Goal: Ask a question

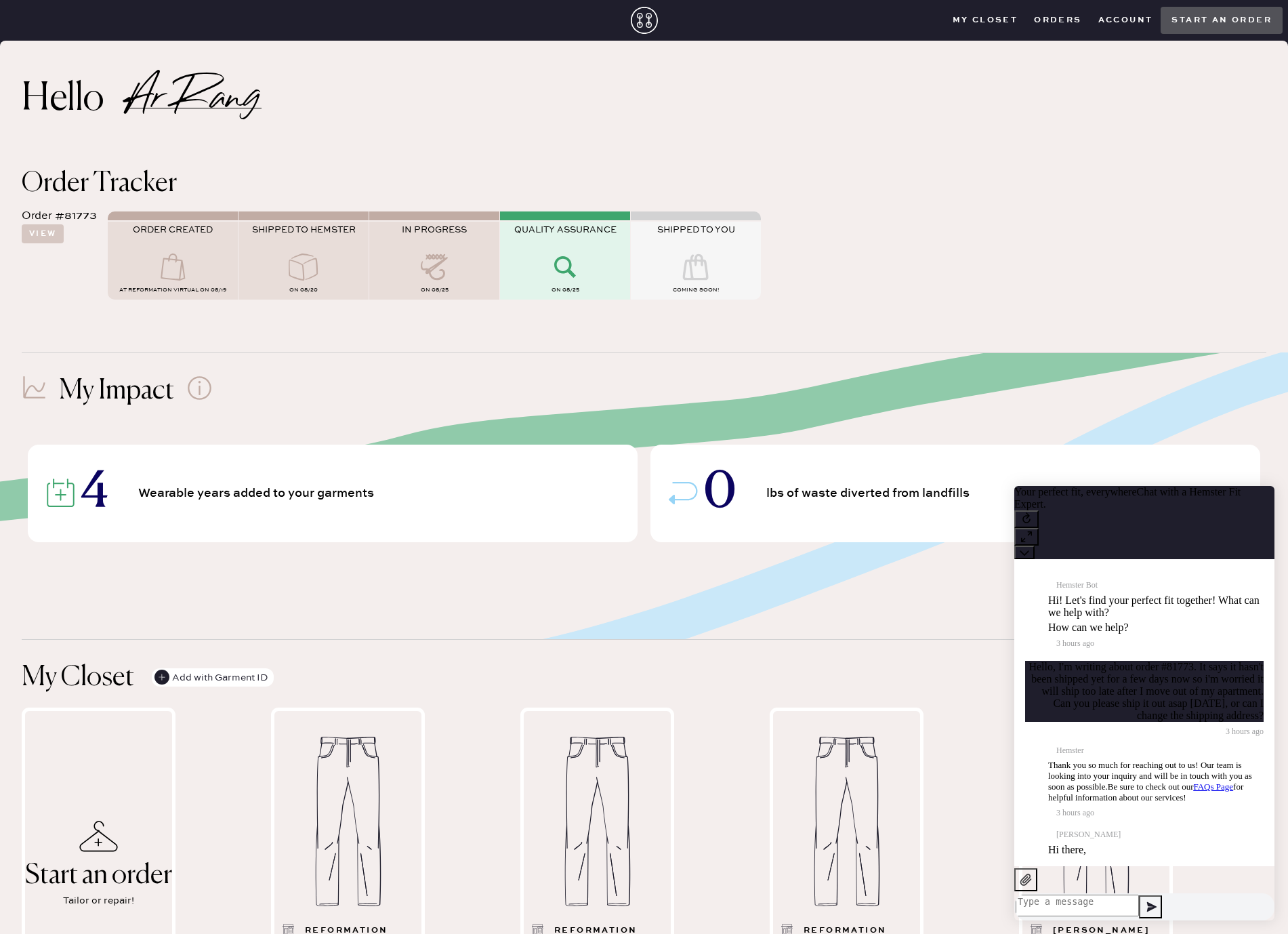
scroll to position [333, 0]
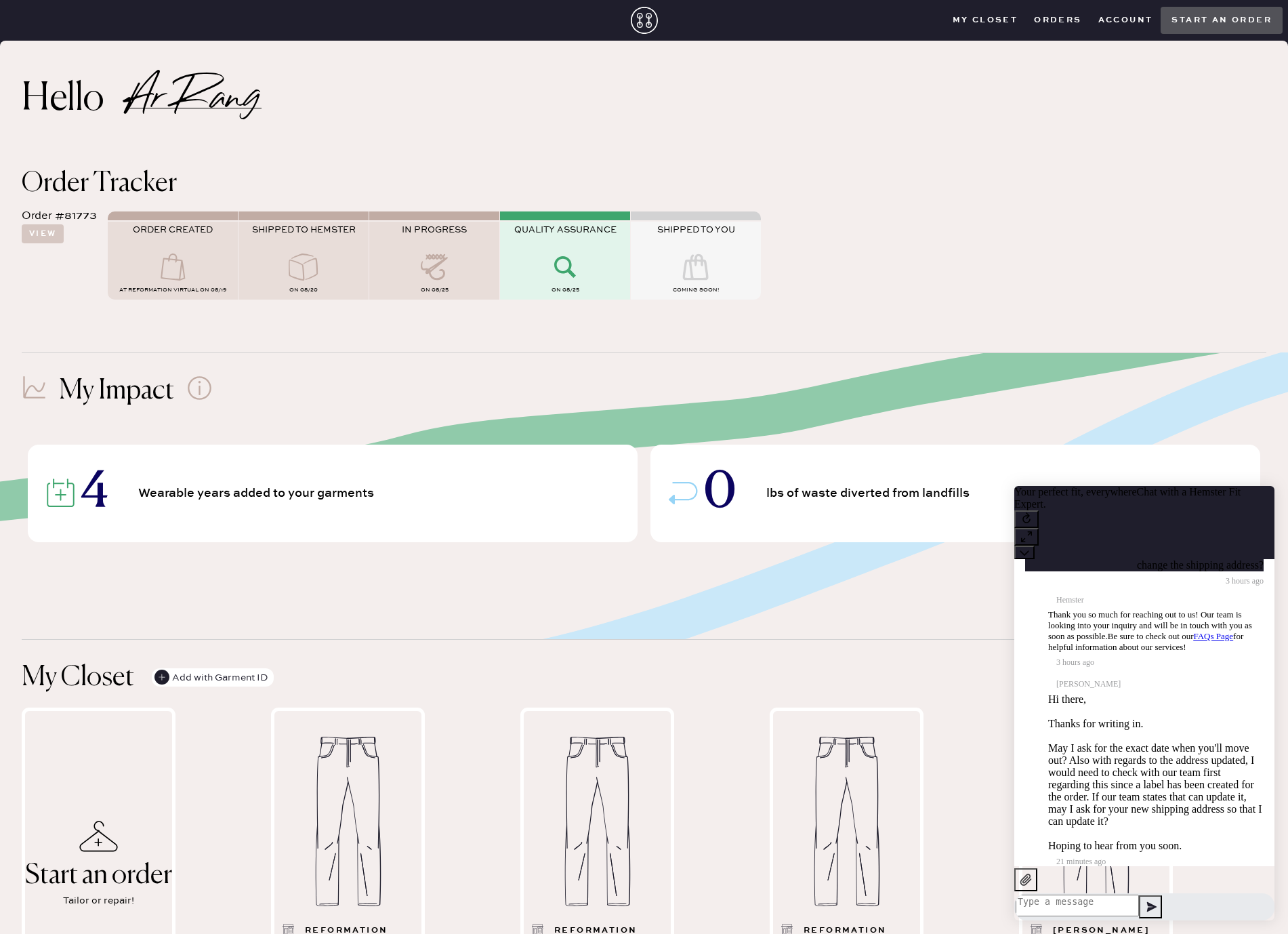
click at [1138, 894] on textarea at bounding box center [1077, 905] width 123 height 21
click at [1138, 897] on textarea at bounding box center [1077, 905] width 123 height 21
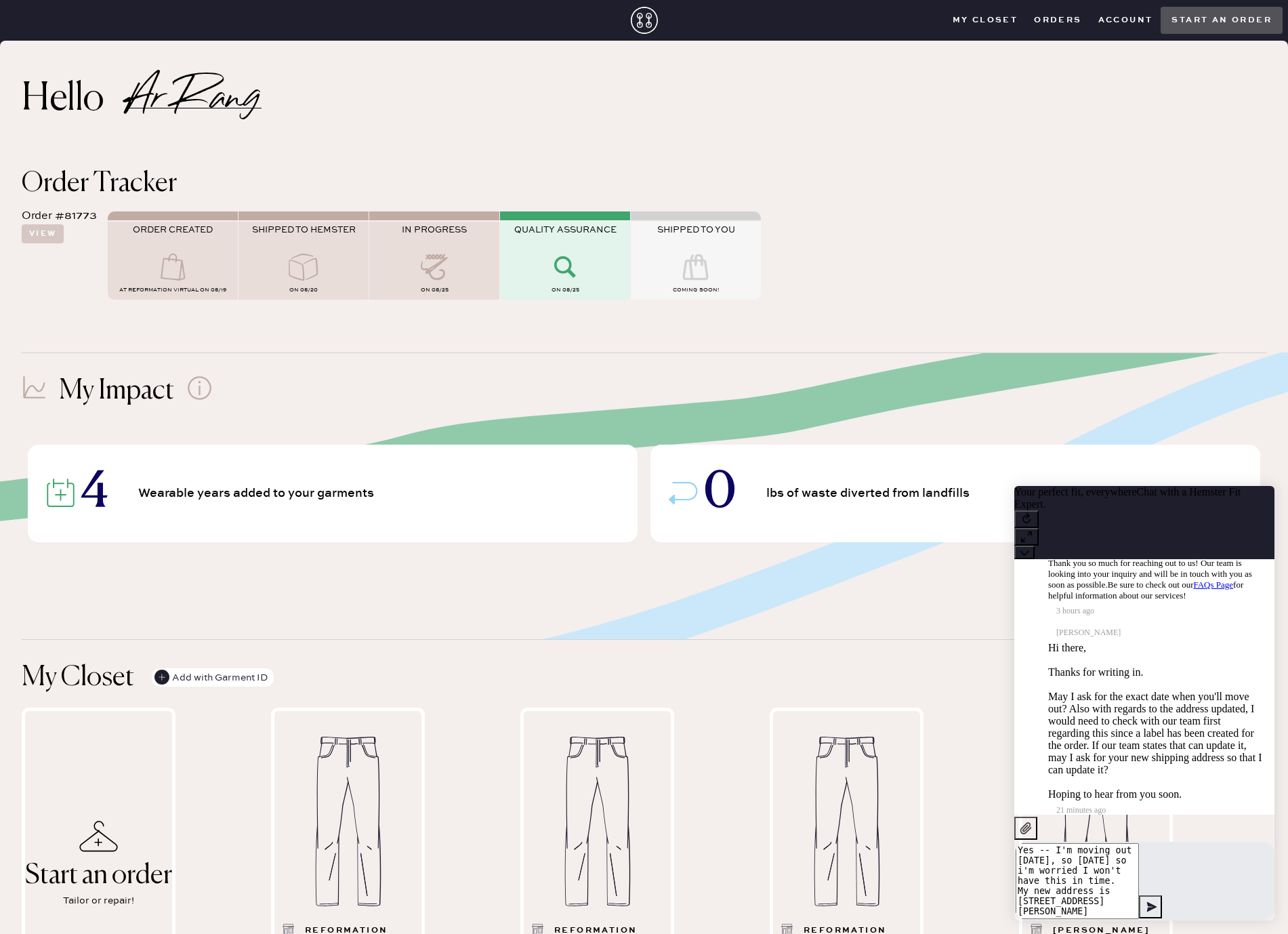
type textarea "Yes -- I'm moving out [DATE], so [DATE] so i'm worried I won't have this in tim…"
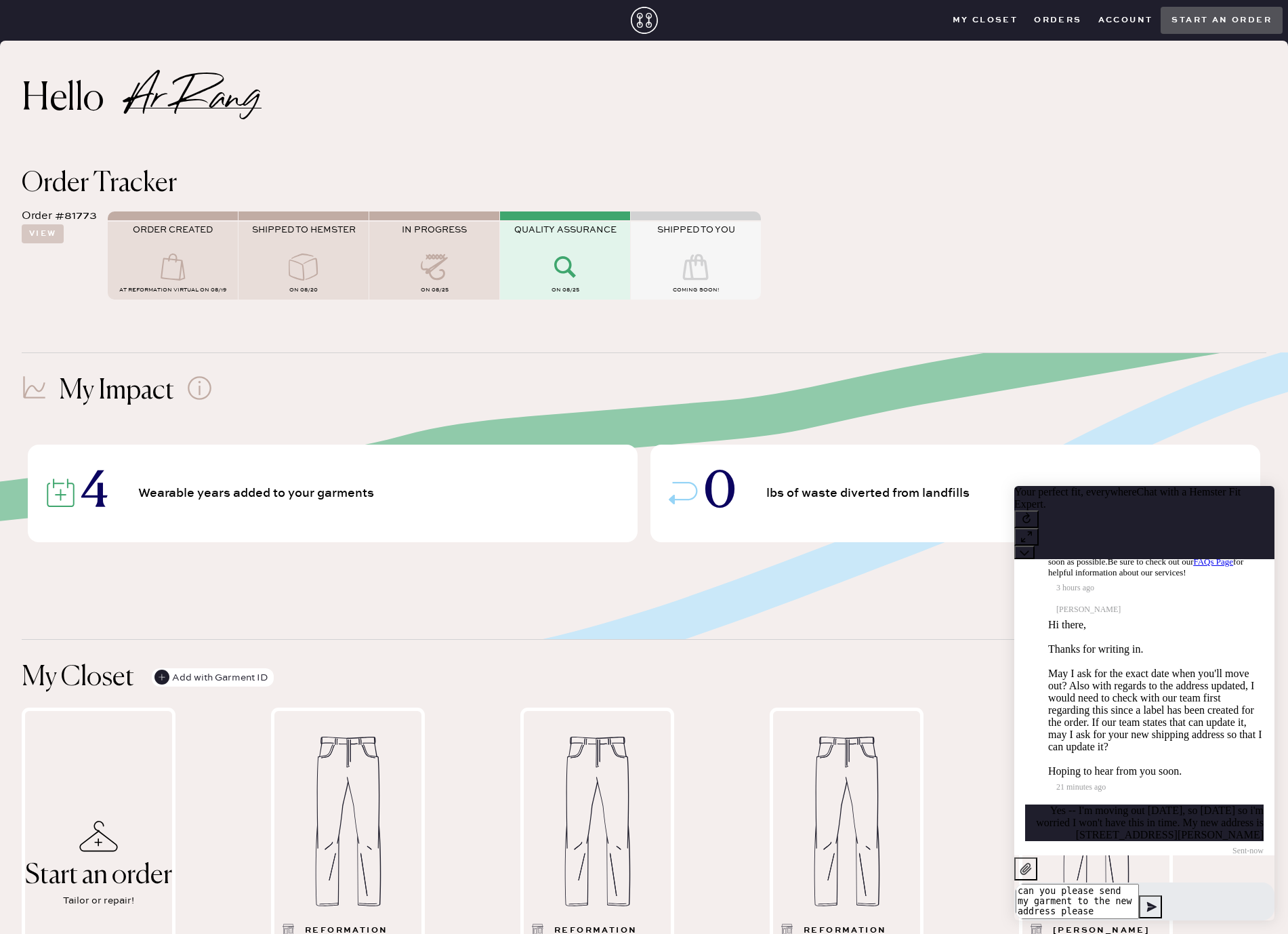
type textarea "can you please send my garment to the new address please?"
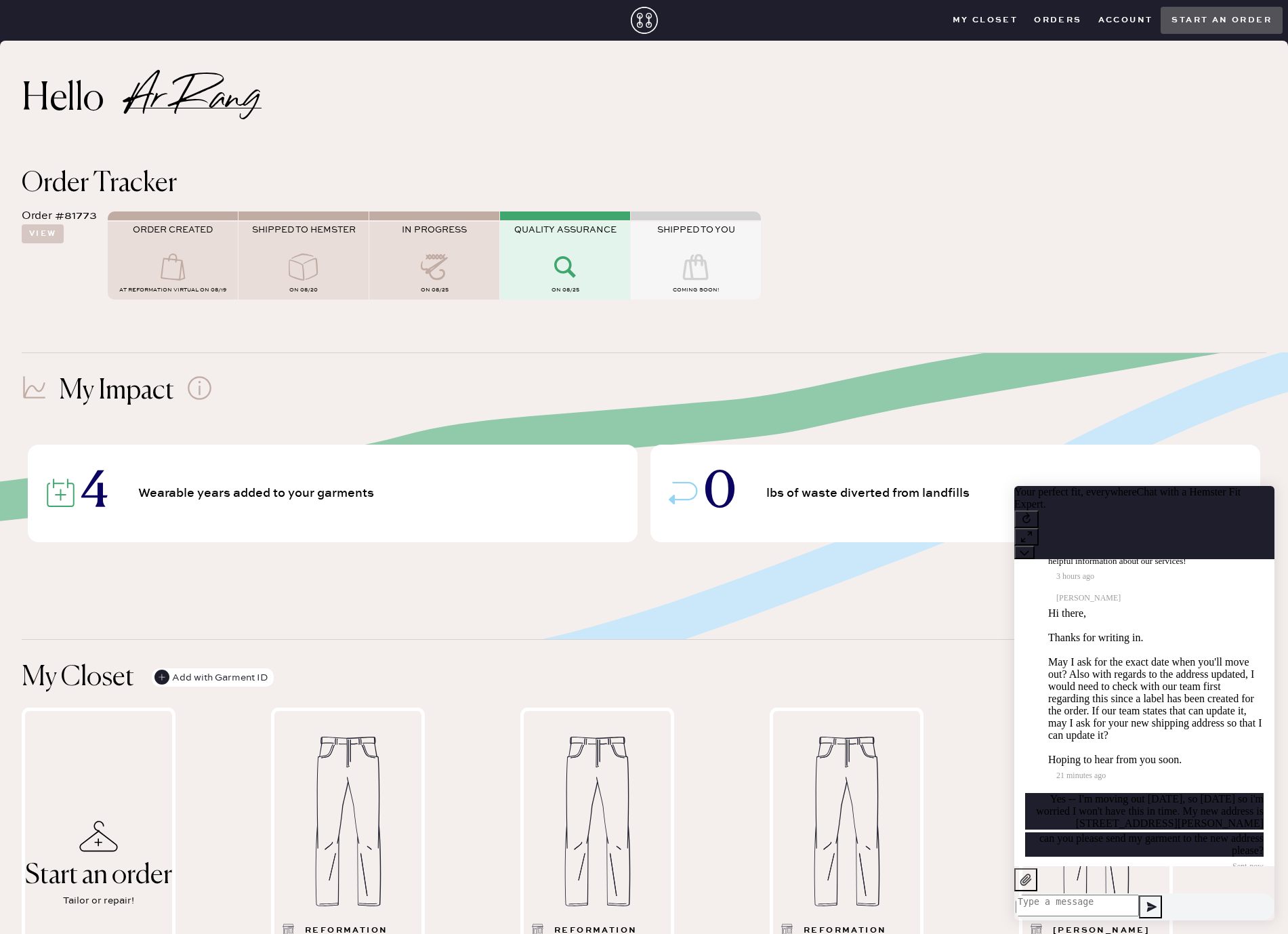
scroll to position [480, 0]
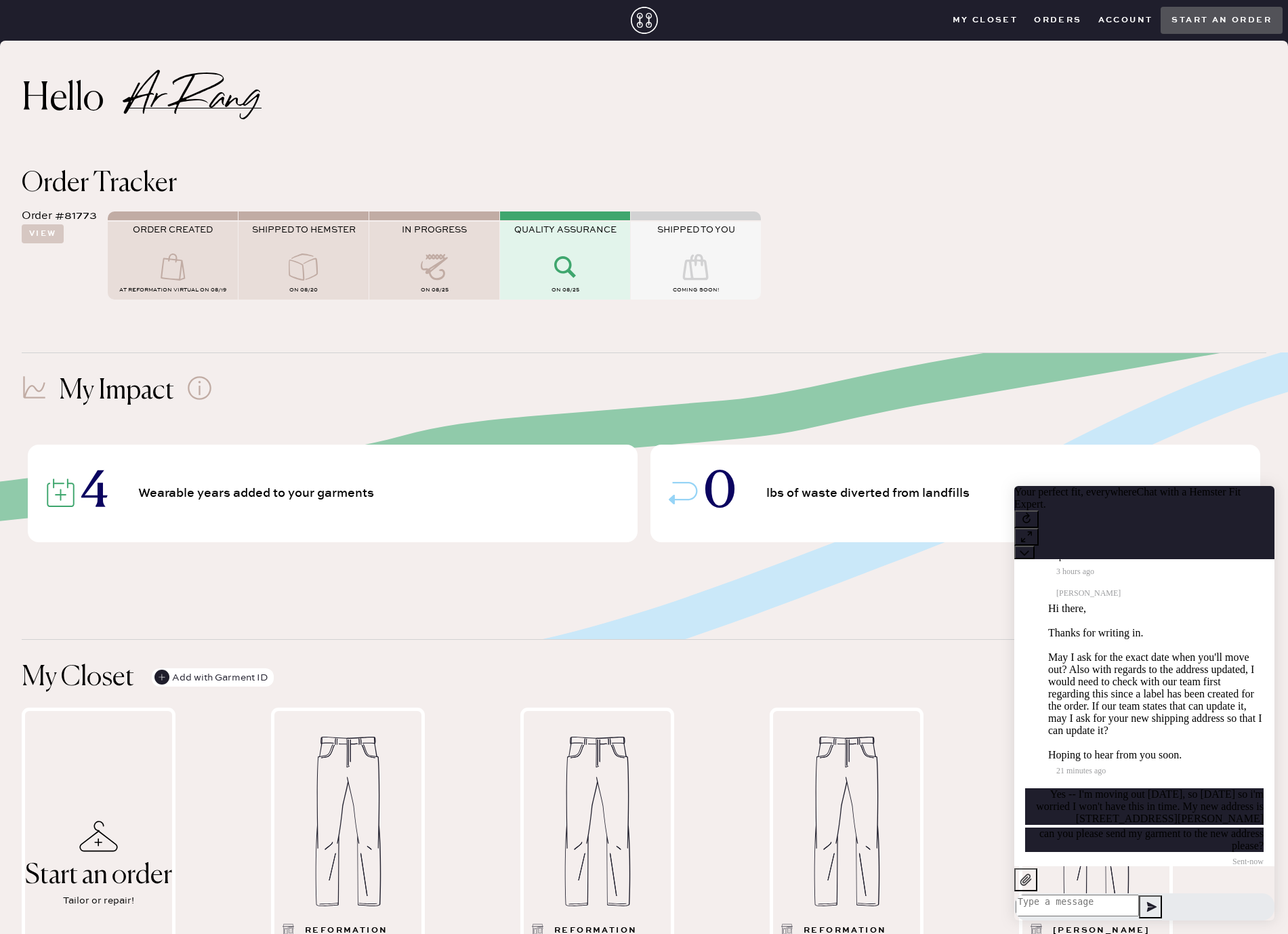
click at [1138, 898] on textarea at bounding box center [1077, 905] width 123 height 21
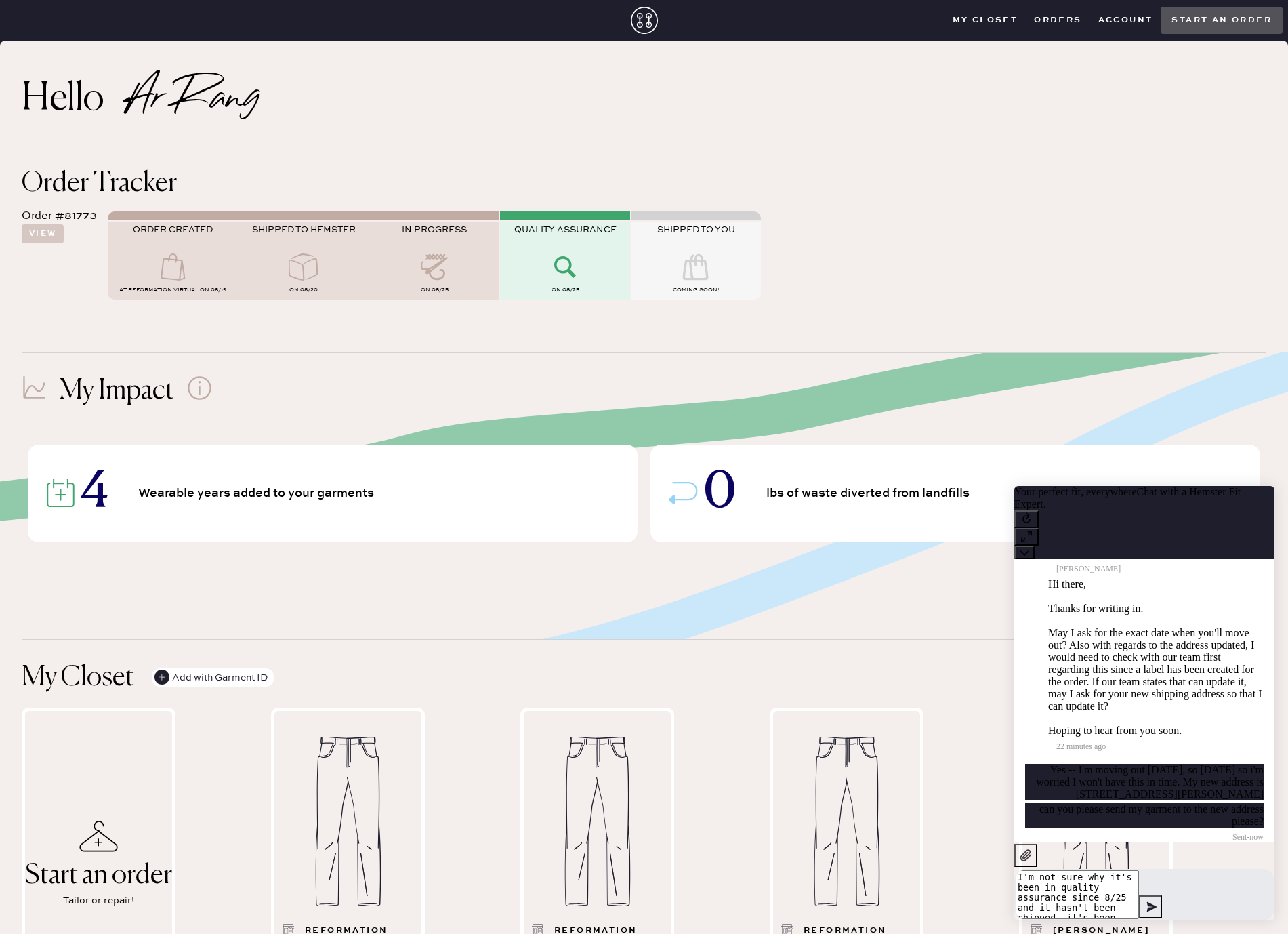
type textarea "I'm not sure why it's been in quality assurance since 8/25 and it hasn't been s…"
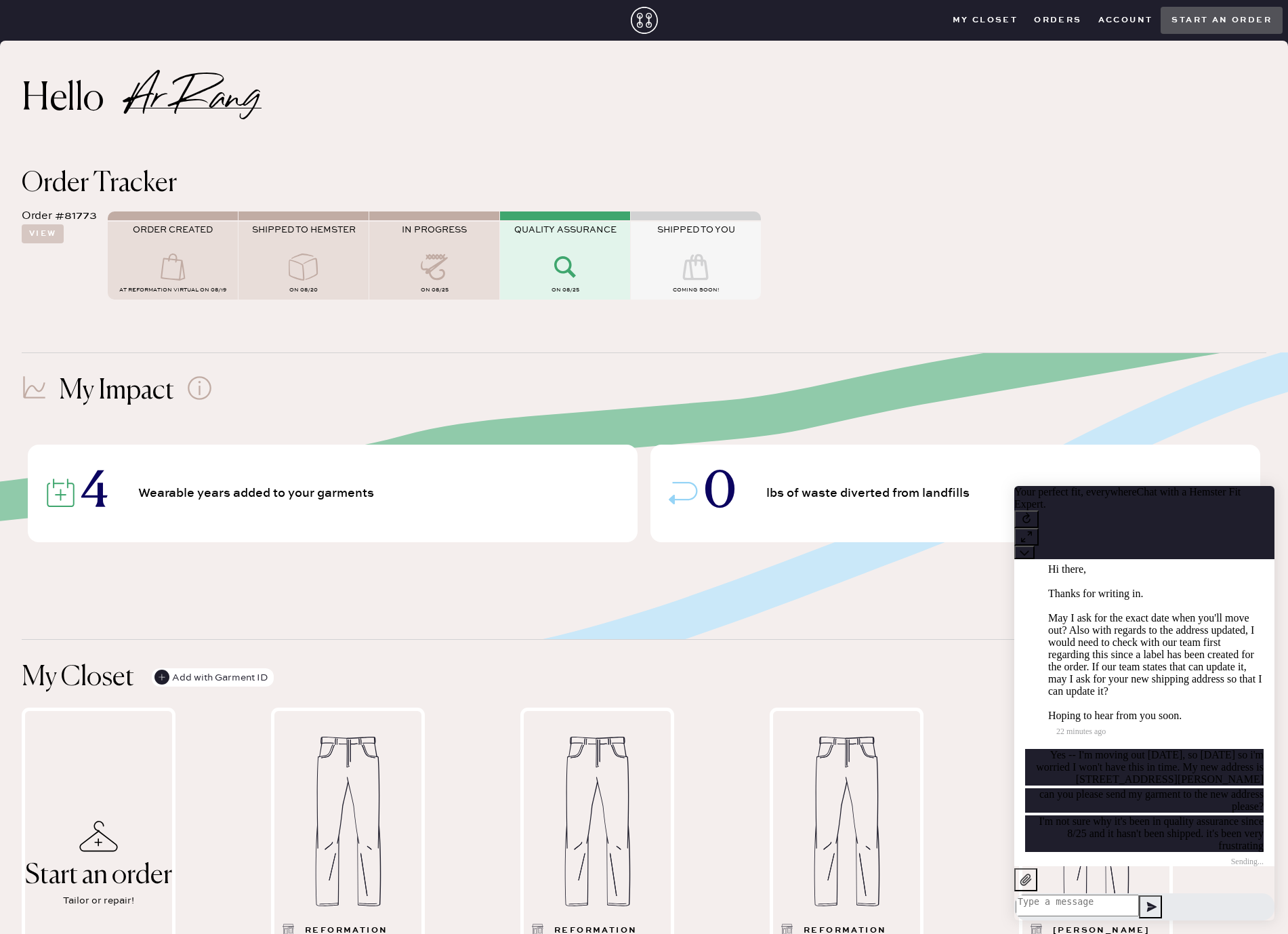
scroll to position [548, 0]
